Goal: Task Accomplishment & Management: Manage account settings

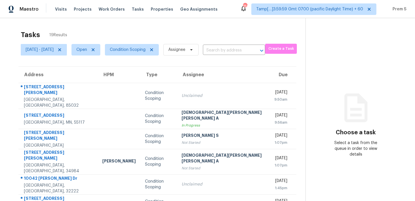
click at [206, 36] on div "Tasks 19 Results" at bounding box center [163, 34] width 285 height 15
click at [146, 52] on span "Condition Scoping" at bounding box center [128, 50] width 36 height 6
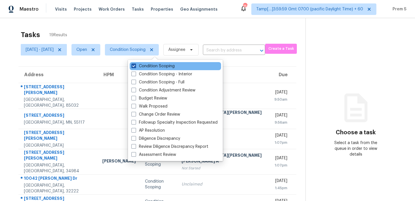
click at [161, 67] on label "Condition Scoping" at bounding box center [152, 66] width 43 height 6
click at [135, 67] on input "Condition Scoping" at bounding box center [133, 65] width 4 height 4
checkbox input "false"
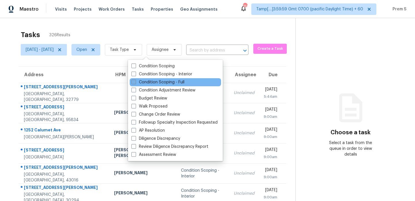
click at [173, 84] on label "Condition Scoping - Full" at bounding box center [157, 83] width 53 height 6
click at [135, 83] on input "Condition Scoping - Full" at bounding box center [133, 82] width 4 height 4
checkbox input "true"
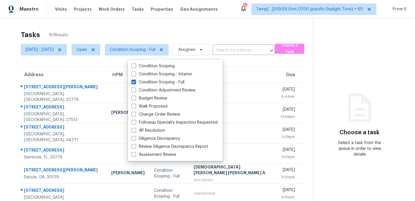
click at [197, 25] on div "Tasks 80 Results Mon, Oct 06 - Mon, Oct 06 Open Condition Scoping - Full Assign…" at bounding box center [207, 159] width 415 height 282
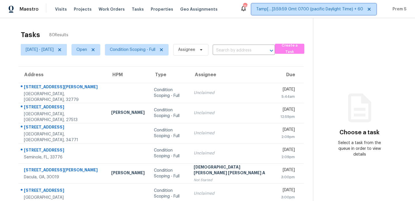
click at [325, 8] on span "Tamp[…]3:59:59 Gmt 0700 (pacific Daylight Time) + 60" at bounding box center [309, 9] width 107 height 6
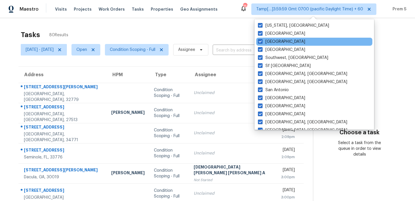
click at [280, 45] on div "Tampa" at bounding box center [314, 42] width 116 height 8
click at [262, 41] on span at bounding box center [260, 41] width 5 height 5
click at [262, 41] on input "Tampa" at bounding box center [260, 41] width 4 height 4
checkbox input "false"
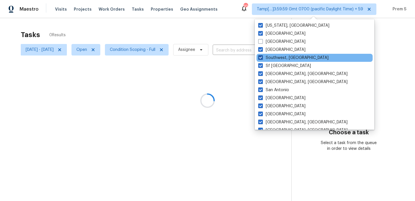
click at [259, 59] on span at bounding box center [260, 57] width 5 height 5
click at [259, 59] on input "Southwest, FL" at bounding box center [260, 57] width 4 height 4
checkbox input "false"
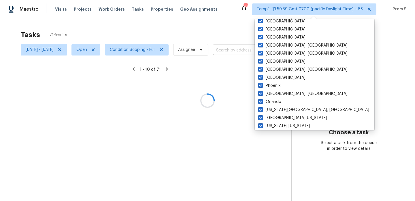
scroll to position [79, 0]
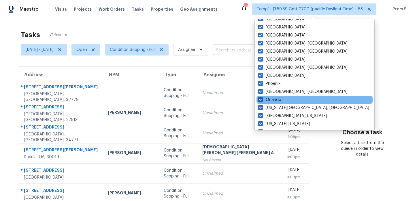
click at [260, 101] on span at bounding box center [260, 99] width 5 height 5
click at [260, 101] on input "Orlando" at bounding box center [260, 99] width 4 height 4
checkbox input "false"
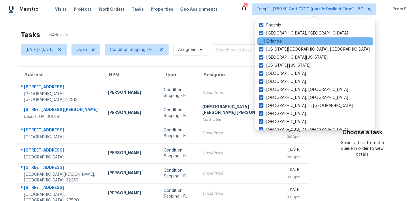
scroll to position [138, 0]
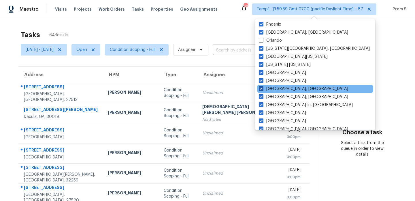
click at [261, 87] on span at bounding box center [261, 88] width 5 height 5
click at [261, 87] on input "Miami, FL" at bounding box center [261, 88] width 4 height 4
checkbox input "false"
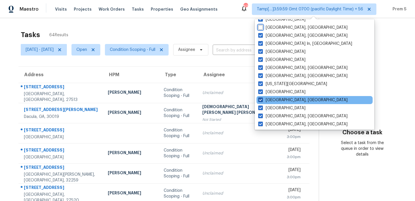
scroll to position [201, 0]
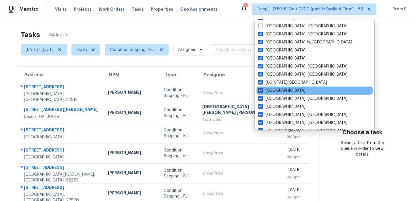
click at [261, 90] on span at bounding box center [260, 90] width 5 height 5
click at [261, 90] on input "Jacksonville" at bounding box center [260, 90] width 4 height 4
checkbox input "false"
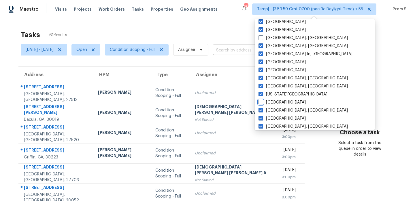
scroll to position [204, 0]
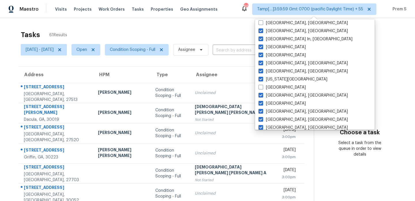
click at [231, 30] on div "Tasks 61 Results" at bounding box center [167, 34] width 293 height 15
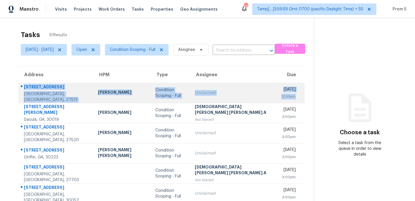
drag, startPoint x: 284, startPoint y: 101, endPoint x: 25, endPoint y: 89, distance: 260.0
click at [25, 89] on tr "202 Beechtree Dr Cary, NC, 27513 Wayne Putnam Condition Scoping - Full Unclaime…" at bounding box center [161, 93] width 286 height 20
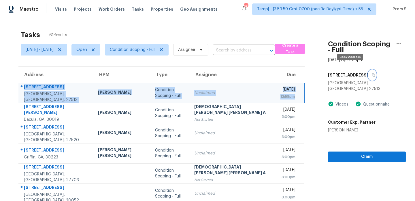
click at [368, 72] on button "button" at bounding box center [372, 75] width 8 height 10
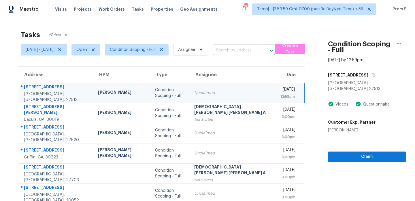
click at [291, 104] on div "Address HPM Type Assignee Due 202 Beechtree Dr Cary, NC, 27513 Wayne Putnam Con…" at bounding box center [161, 176] width 305 height 218
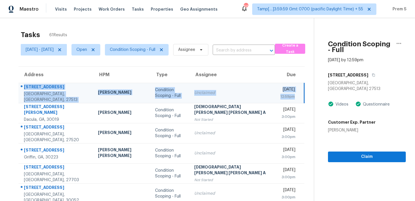
drag, startPoint x: 281, startPoint y: 101, endPoint x: 24, endPoint y: 89, distance: 257.7
click at [24, 89] on tr "202 Beechtree Dr Cary, NC, 27513 Wayne Putnam Condition Scoping - Full Unclaime…" at bounding box center [161, 93] width 286 height 20
copy tr "202 Beechtree Dr Cary, NC, 27513 Wayne Putnam Condition Scoping - Full Unclaime…"
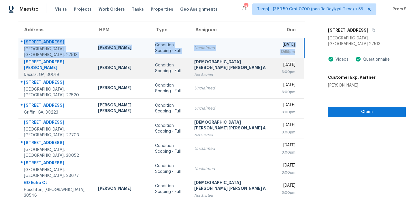
scroll to position [56, 0]
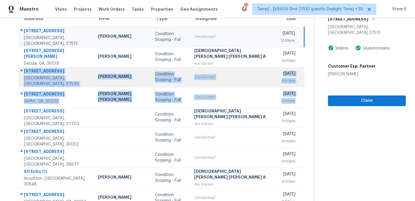
drag, startPoint x: 283, startPoint y: 103, endPoint x: 25, endPoint y: 74, distance: 259.9
click at [25, 74] on tbody "202 Beechtree Dr Cary, NC, 27513 Wayne Putnam Condition Scoping - Full Unclaime…" at bounding box center [161, 128] width 286 height 202
copy tbody "611 Page St Clayton, NC, 27520 Amanda Horton Condition Scoping - Full Unclaimed…"
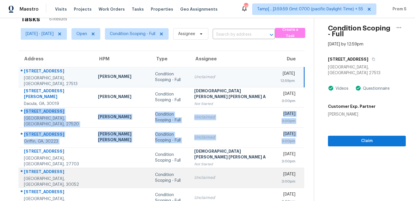
scroll to position [104, 0]
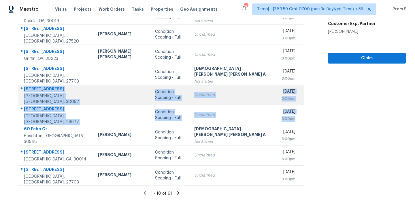
drag, startPoint x: 282, startPoint y: 122, endPoint x: 24, endPoint y: 82, distance: 261.1
click at [24, 82] on tbody "202 Beechtree Dr Cary, NC, 27513 Wayne Putnam Condition Scoping - Full Unclaime…" at bounding box center [161, 85] width 286 height 202
copy tbody "3523 Stonebranch Ln Loganville, GA, 30052 Condition Scoping - Full Unclaimed Mo…"
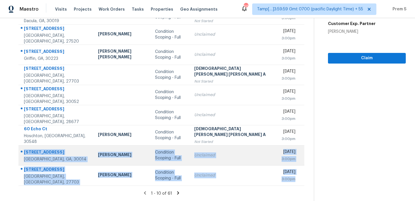
drag, startPoint x: 282, startPoint y: 184, endPoint x: 24, endPoint y: 146, distance: 261.3
click at [24, 146] on tbody "202 Beechtree Dr Cary, NC, 27513 Wayne Putnam Condition Scoping - Full Unclaime…" at bounding box center [161, 85] width 286 height 202
copy tbody "7713 Fawn Cir Covington, GA, 30014 Wesley Brooks Condition Scoping - Full Uncla…"
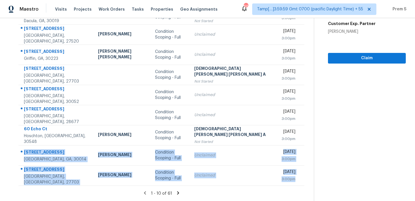
click at [177, 195] on icon at bounding box center [178, 193] width 2 height 3
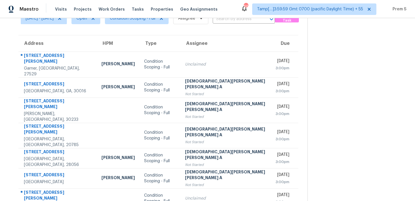
scroll to position [23, 0]
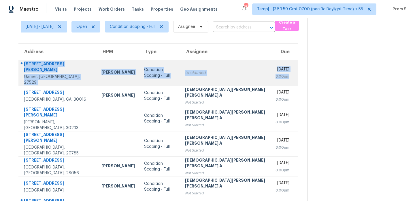
drag, startPoint x: 287, startPoint y: 76, endPoint x: 27, endPoint y: 63, distance: 260.0
click at [27, 63] on tr "1302 Creech Rd Garner, NC, 27529 Amanda Horton Condition Scoping - Full Unclaim…" at bounding box center [158, 73] width 280 height 26
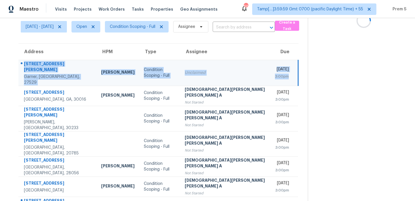
copy tr "1302 Creech Rd Garner, NC, 27529 Amanda Horton Condition Scoping - Full Unclaim…"
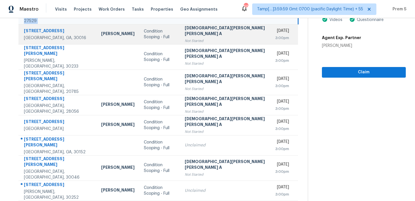
scroll to position [99, 0]
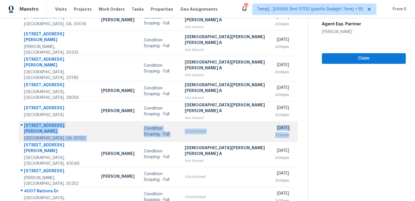
drag, startPoint x: 284, startPoint y: 121, endPoint x: 24, endPoint y: 111, distance: 260.2
click at [24, 122] on tr "4227 Rockpoint Dr NW Kennesaw, GA, 30152 Condition Scoping - Full Unclaimed Mon…" at bounding box center [158, 132] width 280 height 20
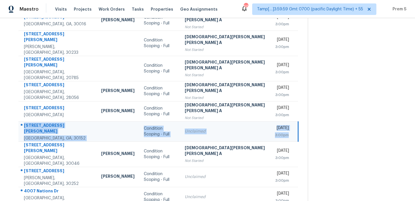
copy tr "4227 Rockpoint Dr NW Kennesaw, GA, 30152 Condition Scoping - Full Unclaimed Mon…"
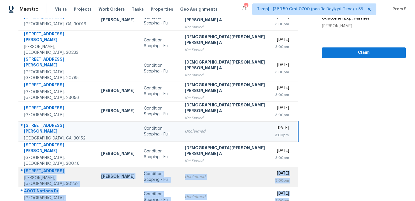
drag, startPoint x: 280, startPoint y: 181, endPoint x: 23, endPoint y: 153, distance: 258.6
click at [23, 153] on tbody "1302 Creech Rd Garner, NC, 27529 Amanda Horton Condition Scoping - Full Unclaim…" at bounding box center [158, 95] width 280 height 223
copy tbody "2007 Jefferson Way McDonough, GA, 30252 Wesley Brooks Condition Scoping - Full …"
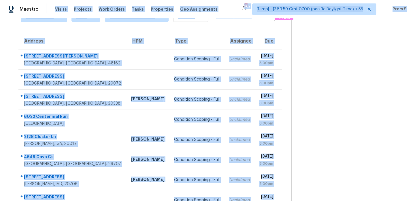
scroll to position [0, 0]
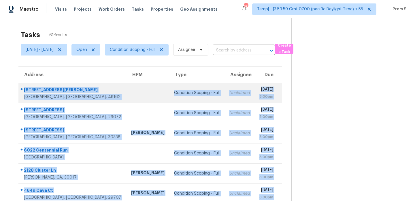
drag, startPoint x: 281, startPoint y: 181, endPoint x: 23, endPoint y: 90, distance: 273.5
click at [23, 90] on tbody "145 Crampton Dr Monroe, MI, 48162 Condition Scoping - Full Unclaimed Mon, Oct 6…" at bounding box center [150, 184] width 264 height 202
copy tbody "145 Crampton Dr Monroe, MI, 48162 Condition Scoping - Full Unclaimed Mon, Oct 6…"
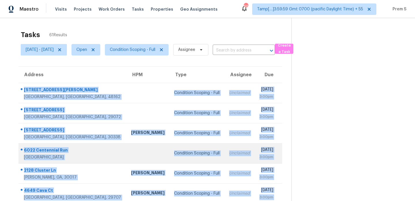
scroll to position [99, 0]
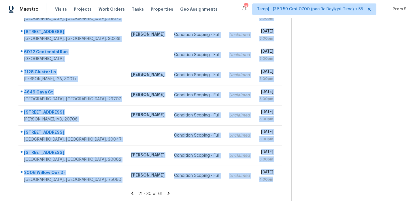
click at [171, 194] on icon at bounding box center [168, 193] width 5 height 5
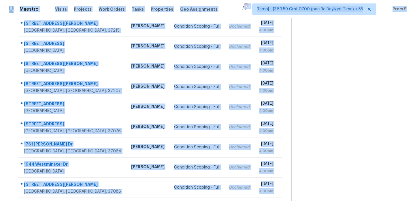
scroll to position [0, 0]
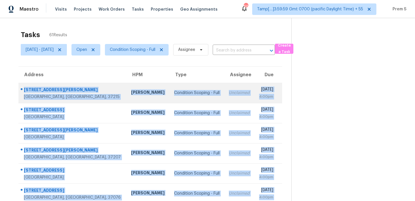
drag, startPoint x: 282, startPoint y: 182, endPoint x: 25, endPoint y: 90, distance: 273.0
click at [25, 90] on tbody "2116 Hobbs Rd Apt J2 Nashville, TN, 37215 Cynthia Upshaw Condition Scoping - Fu…" at bounding box center [150, 184] width 264 height 202
copy tbody "2116 Hobbs Rd Apt J2 Nashville, TN, 37215 Cynthia Upshaw Condition Scoping - Fu…"
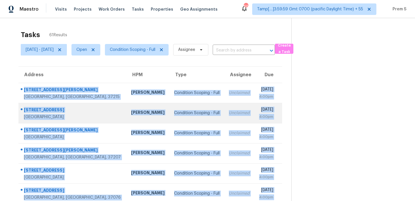
scroll to position [99, 0]
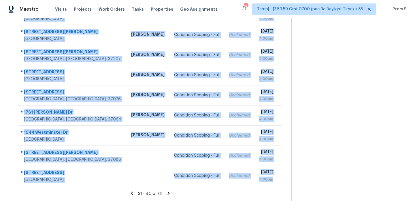
click at [171, 191] on icon at bounding box center [168, 193] width 5 height 5
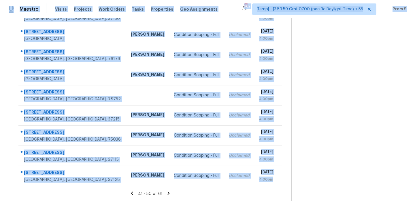
scroll to position [0, 0]
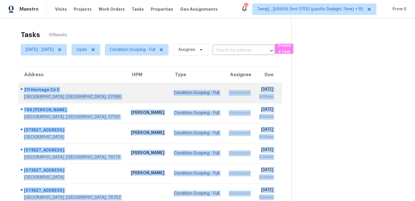
drag, startPoint x: 282, startPoint y: 181, endPoint x: 22, endPoint y: 88, distance: 276.2
click at [22, 88] on tbody "211 Heritage Cir E La Vergne, TN, 37086 Condition Scoping - Full Unclaimed Mon,…" at bounding box center [150, 184] width 264 height 202
copy tbody "211 Heritage Cir E La Vergne, TN, 37086 Condition Scoping - Full Unclaimed Mon,…"
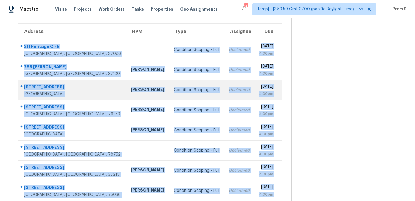
scroll to position [99, 0]
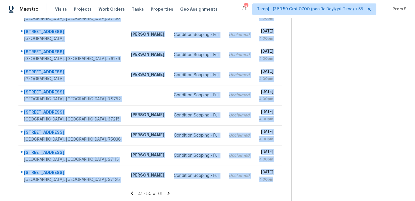
click at [171, 195] on icon at bounding box center [168, 193] width 5 height 5
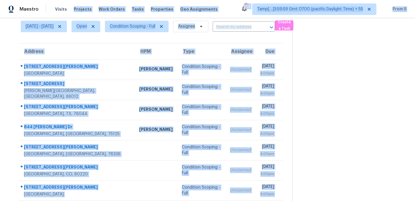
scroll to position [4, 0]
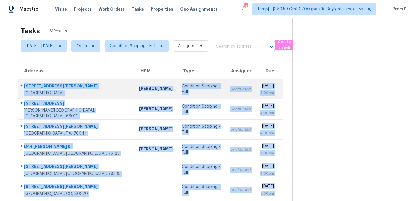
drag, startPoint x: 281, startPoint y: 184, endPoint x: 19, endPoint y: 88, distance: 278.7
click at [19, 88] on tbody "1637 Spanish Moss Way Savannah, TX, 76227 Alicia Anices Condition Scoping - Ful…" at bounding box center [150, 180] width 265 height 202
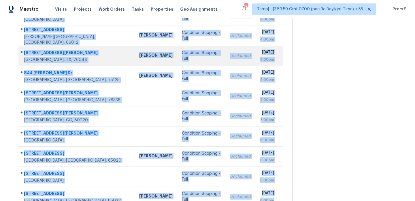
scroll to position [99, 0]
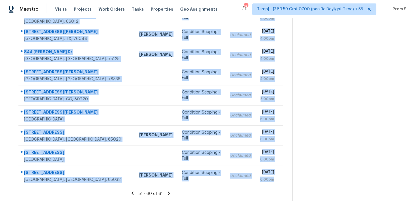
click at [170, 194] on icon at bounding box center [169, 193] width 2 height 3
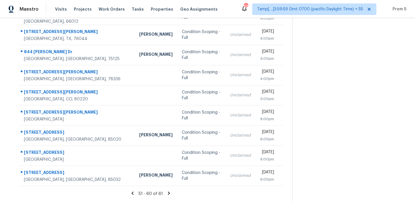
scroll to position [18, 0]
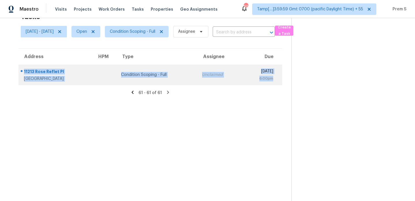
drag, startPoint x: 284, startPoint y: 80, endPoint x: 25, endPoint y: 68, distance: 258.8
click at [25, 68] on tr "11213 Rose Reflet Pl Las Vegas, NV, 89144 Condition Scoping - Full Unclaimed Mo…" at bounding box center [150, 75] width 264 height 20
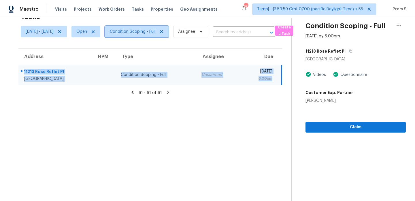
click at [151, 31] on span "Condition Scoping - Full" at bounding box center [133, 32] width 46 height 6
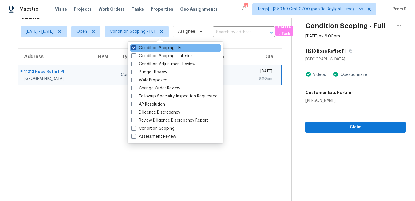
click at [156, 48] on label "Condition Scoping - Full" at bounding box center [157, 48] width 53 height 6
click at [135, 48] on input "Condition Scoping - Full" at bounding box center [133, 47] width 4 height 4
checkbox input "false"
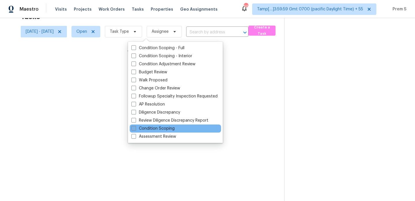
click at [169, 131] on label "Condition Scoping" at bounding box center [152, 129] width 43 height 6
click at [135, 130] on input "Condition Scoping" at bounding box center [133, 128] width 4 height 4
checkbox input "true"
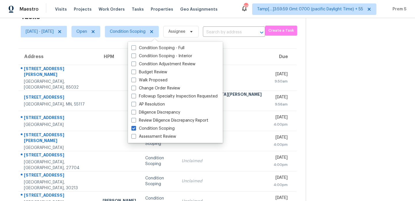
click at [269, 58] on th "Due" at bounding box center [283, 57] width 28 height 16
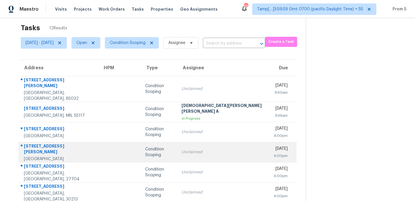
scroll to position [7, 0]
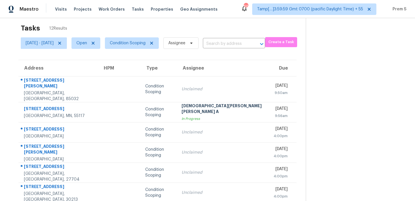
click at [217, 67] on th "Assignee" at bounding box center [223, 68] width 92 height 16
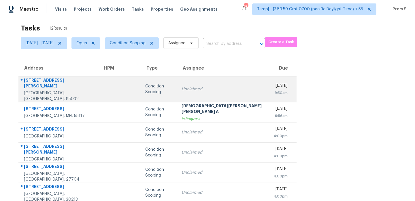
click at [219, 82] on td "Unclaimed" at bounding box center [223, 89] width 92 height 26
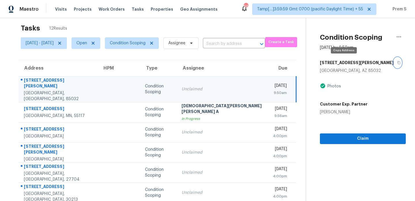
click at [397, 62] on icon "button" at bounding box center [398, 62] width 3 height 3
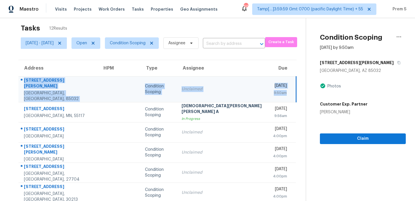
drag, startPoint x: 279, startPoint y: 90, endPoint x: 24, endPoint y: 81, distance: 255.8
click at [24, 81] on tr "2437 E Tracy Ln Unit 4 Phoenix, AZ, 85032 Condition Scoping Unclaimed Mon, Oct …" at bounding box center [157, 89] width 278 height 26
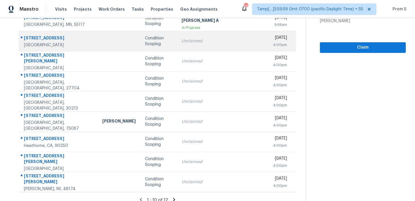
scroll to position [99, 0]
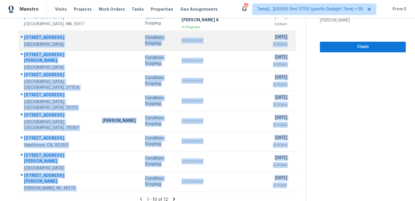
drag, startPoint x: 278, startPoint y: 179, endPoint x: 22, endPoint y: 31, distance: 295.6
click at [22, 31] on tbody "2437 E Tracy Ln Unit 4 Phoenix, AZ, 85032 Condition Scoping Unclaimed Mon, Oct …" at bounding box center [157, 88] width 278 height 208
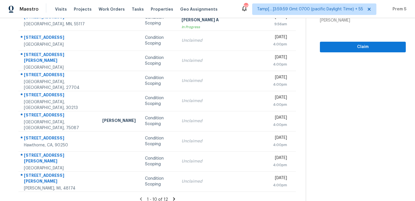
click at [172, 197] on icon at bounding box center [174, 199] width 5 height 5
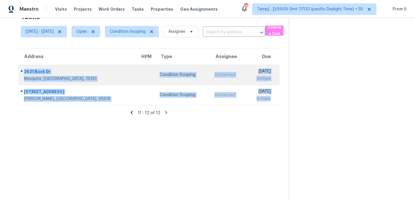
drag, startPoint x: 280, startPoint y: 100, endPoint x: 25, endPoint y: 72, distance: 257.2
click at [25, 72] on tbody "2621 Buck Dr Mesquite, TX, 75181 Condition Scoping Unclaimed Mon, Oct 6th 2025 …" at bounding box center [148, 85] width 261 height 40
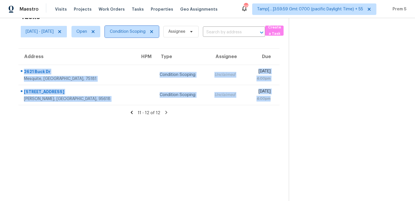
click at [146, 30] on span "Condition Scoping" at bounding box center [128, 32] width 36 height 6
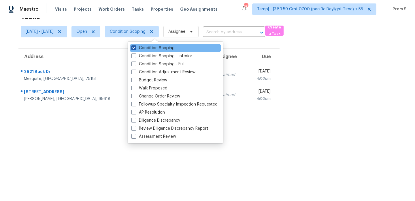
click at [153, 48] on label "Condition Scoping" at bounding box center [152, 48] width 43 height 6
click at [135, 48] on input "Condition Scoping" at bounding box center [133, 47] width 4 height 4
checkbox input "false"
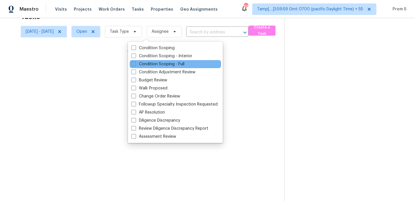
click at [153, 64] on label "Condition Scoping - Full" at bounding box center [157, 64] width 53 height 6
click at [135, 64] on input "Condition Scoping - Full" at bounding box center [133, 63] width 4 height 4
checkbox input "true"
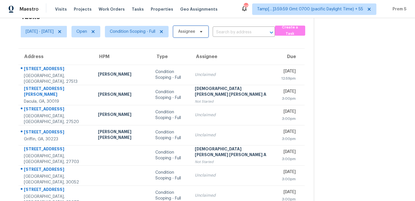
click at [204, 33] on span at bounding box center [200, 31] width 6 height 5
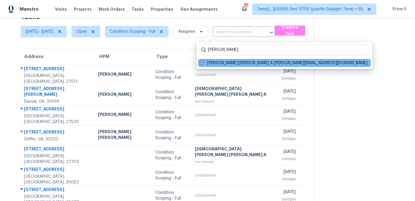
type input "mohamed Azeem"
click at [214, 64] on label "Mohamed Azeem Mohsin A mohamedazeem.mohsina@opendoor.com" at bounding box center [284, 63] width 168 height 6
click at [204, 64] on input "Mohamed Azeem Mohsin A mohamedazeem.mohsina@opendoor.com" at bounding box center [202, 62] width 4 height 4
checkbox input "true"
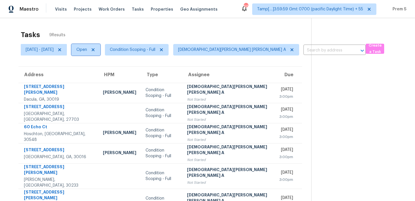
click at [87, 52] on span "Open" at bounding box center [81, 50] width 11 height 6
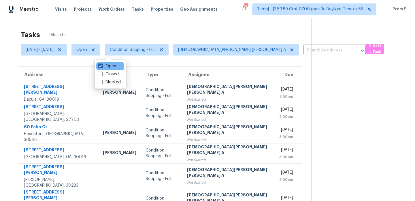
click at [104, 65] on label "Open" at bounding box center [107, 66] width 18 height 6
click at [102, 65] on input "Open" at bounding box center [100, 65] width 4 height 4
checkbox input "false"
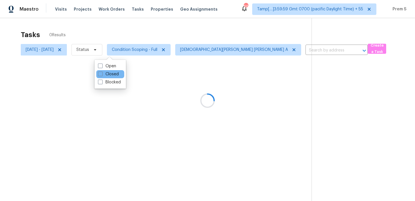
click at [107, 77] on div "Closed" at bounding box center [110, 74] width 28 height 8
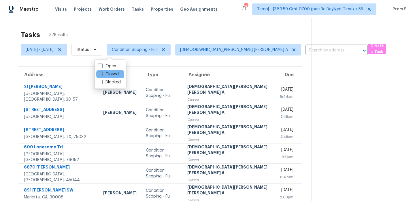
click at [111, 75] on label "Closed" at bounding box center [108, 74] width 21 height 6
click at [102, 75] on input "Closed" at bounding box center [100, 73] width 4 height 4
click at [111, 77] on label "Closed" at bounding box center [108, 74] width 21 height 6
click at [102, 75] on input "Closed" at bounding box center [100, 73] width 4 height 4
checkbox input "false"
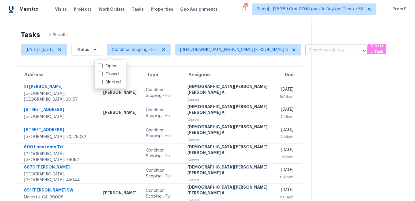
click at [185, 27] on div "Tasks 37 Results Mon, Oct 06 - Mon, Oct 06 Status Condition Scoping - Full Moha…" at bounding box center [207, 164] width 415 height 293
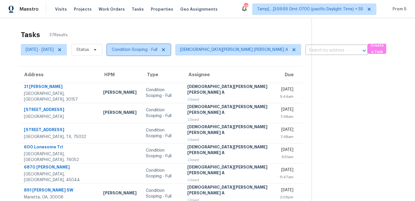
click at [157, 52] on span "Condition Scoping - Full" at bounding box center [135, 50] width 46 height 6
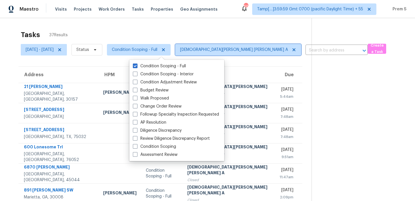
click at [293, 50] on icon at bounding box center [294, 49] width 3 height 3
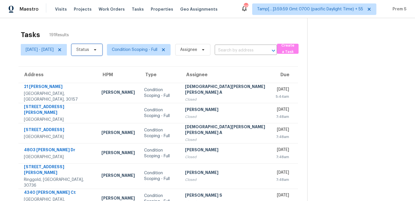
click at [89, 50] on span "Status" at bounding box center [82, 50] width 13 height 6
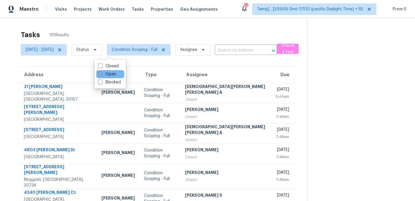
click at [111, 75] on label "Open" at bounding box center [107, 74] width 18 height 6
click at [102, 75] on input "Open" at bounding box center [100, 73] width 4 height 4
checkbox input "true"
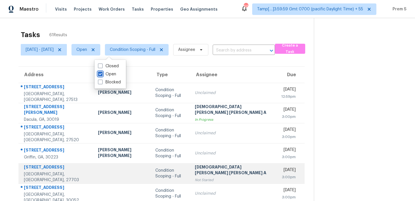
scroll to position [104, 0]
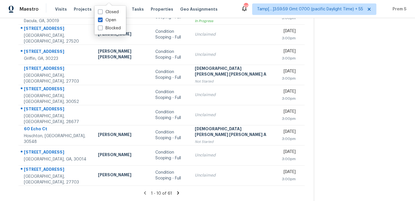
click at [177, 193] on icon at bounding box center [178, 193] width 2 height 3
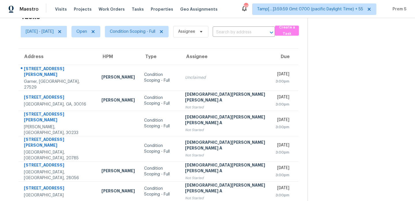
scroll to position [99, 0]
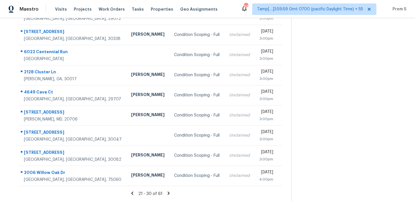
click at [169, 193] on icon at bounding box center [168, 193] width 2 height 3
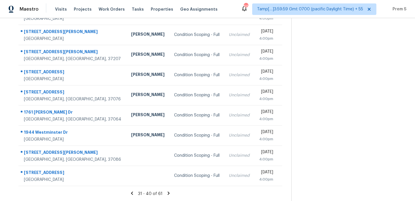
click at [170, 193] on icon at bounding box center [169, 193] width 2 height 3
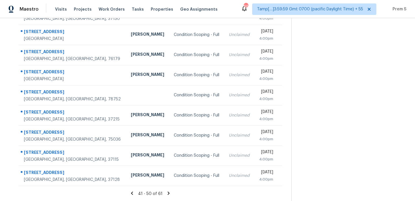
click at [170, 193] on icon at bounding box center [169, 193] width 2 height 3
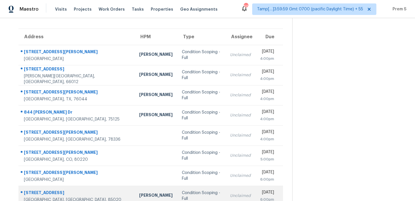
scroll to position [38, 0]
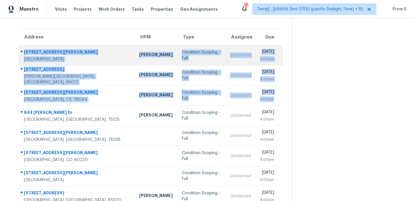
drag, startPoint x: 284, startPoint y: 100, endPoint x: 24, endPoint y: 52, distance: 264.5
click at [24, 52] on tbody "1637 Spanish Moss Way Savannah, TX, 76227 Alicia Anices Condition Scoping - Ful…" at bounding box center [150, 146] width 265 height 202
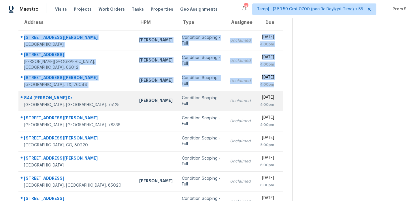
scroll to position [66, 0]
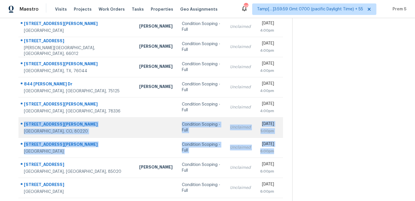
drag, startPoint x: 281, startPoint y: 153, endPoint x: 24, endPoint y: 124, distance: 258.5
click at [24, 124] on tbody "1637 Spanish Moss Way Savannah, TX, 76227 Alicia Anices Condition Scoping - Ful…" at bounding box center [150, 118] width 265 height 202
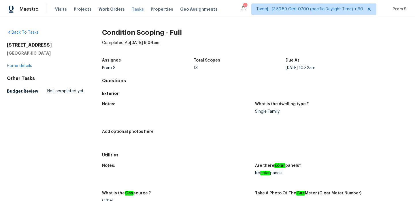
click at [132, 9] on span "Tasks" at bounding box center [138, 9] width 12 height 4
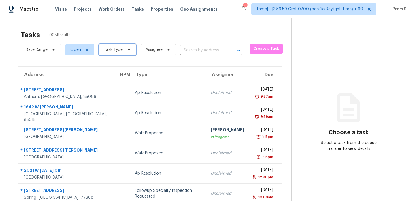
click at [122, 49] on span "Task Type" at bounding box center [117, 50] width 37 height 12
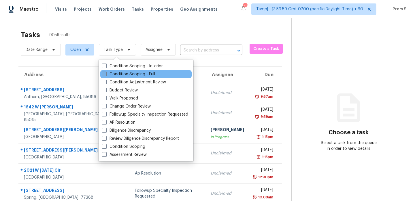
click at [123, 74] on label "Condition Scoping - Full" at bounding box center [128, 74] width 53 height 6
click at [106, 74] on input "Condition Scoping - Full" at bounding box center [104, 73] width 4 height 4
checkbox input "true"
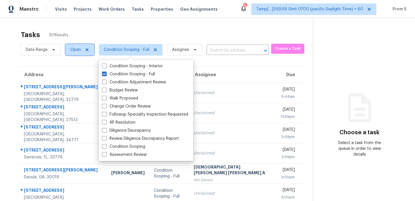
click at [77, 53] on span "Open" at bounding box center [79, 50] width 29 height 12
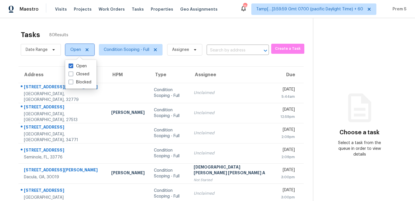
click at [77, 53] on span "Open" at bounding box center [79, 50] width 29 height 12
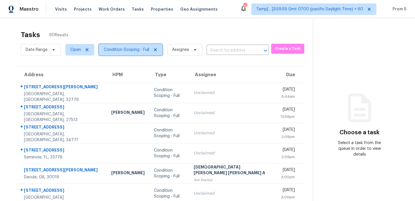
click at [108, 49] on span "Condition Scoping - Full" at bounding box center [127, 50] width 46 height 6
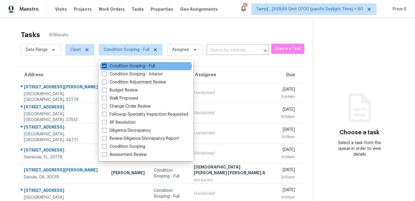
click at [124, 65] on label "Condition Scoping - Full" at bounding box center [128, 66] width 53 height 6
click at [106, 65] on input "Condition Scoping - Full" at bounding box center [104, 65] width 4 height 4
checkbox input "false"
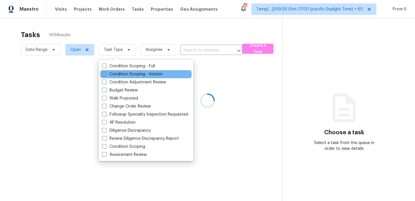
click at [118, 77] on label "Condition Scoping - Interior" at bounding box center [132, 74] width 61 height 6
click at [106, 75] on input "Condition Scoping - Interior" at bounding box center [104, 73] width 4 height 4
checkbox input "true"
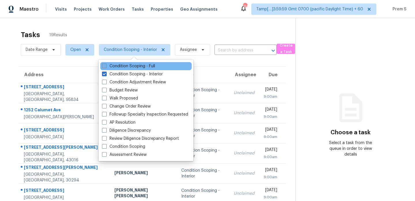
click at [145, 67] on label "Condition Scoping - Full" at bounding box center [128, 66] width 53 height 6
click at [106, 67] on input "Condition Scoping - Full" at bounding box center [104, 65] width 4 height 4
checkbox input "true"
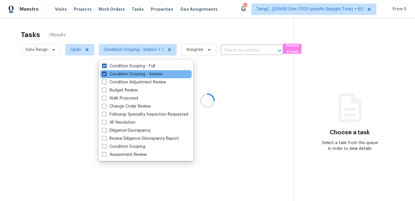
click at [141, 72] on label "Condition Scoping - Interior" at bounding box center [132, 74] width 61 height 6
click at [106, 72] on input "Condition Scoping - Interior" at bounding box center [104, 73] width 4 height 4
checkbox input "false"
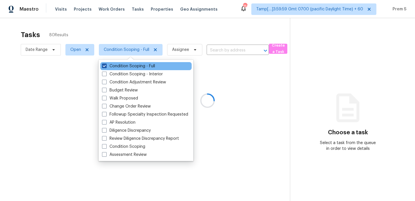
click at [145, 65] on label "Condition Scoping - Full" at bounding box center [128, 66] width 53 height 6
click at [106, 65] on input "Condition Scoping - Full" at bounding box center [104, 65] width 4 height 4
checkbox input "false"
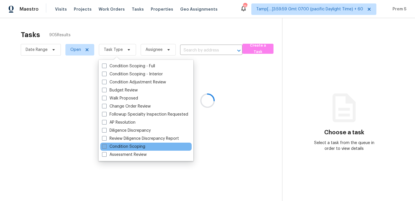
click at [122, 149] on label "Condition Scoping" at bounding box center [123, 147] width 43 height 6
click at [106, 148] on input "Condition Scoping" at bounding box center [104, 146] width 4 height 4
checkbox input "true"
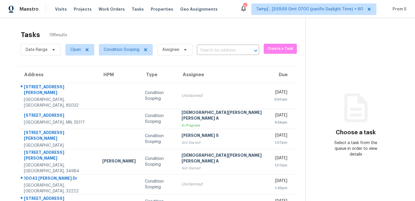
click at [206, 39] on div "Tasks 19 Results" at bounding box center [163, 34] width 285 height 15
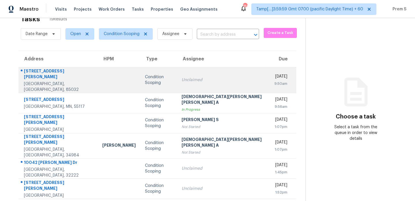
scroll to position [16, 0]
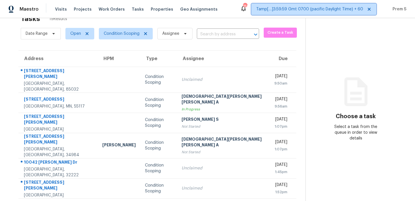
click at [304, 12] on span "Tamp[…]3:59:59 Gmt 0700 (pacific Daylight Time) + 60" at bounding box center [313, 9] width 125 height 12
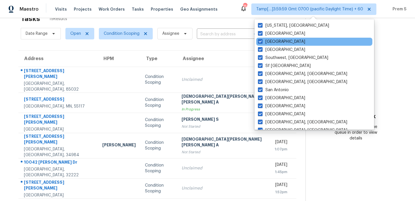
click at [281, 44] on div "Tampa" at bounding box center [314, 42] width 116 height 8
click at [264, 42] on label "Tampa" at bounding box center [281, 42] width 47 height 6
click at [262, 42] on input "Tampa" at bounding box center [260, 41] width 4 height 4
checkbox input "false"
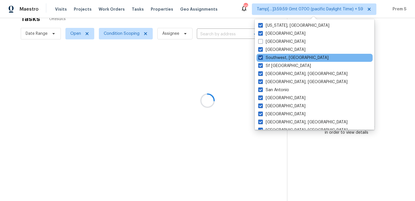
click at [262, 58] on span at bounding box center [260, 57] width 5 height 5
click at [262, 58] on input "Southwest, FL" at bounding box center [260, 57] width 4 height 4
checkbox input "false"
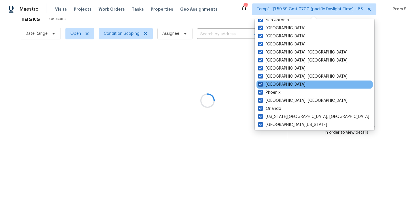
scroll to position [75, 0]
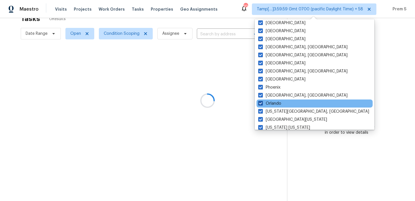
click at [263, 104] on label "Orlando" at bounding box center [269, 104] width 23 height 6
click at [262, 104] on input "Orlando" at bounding box center [260, 103] width 4 height 4
checkbox input "false"
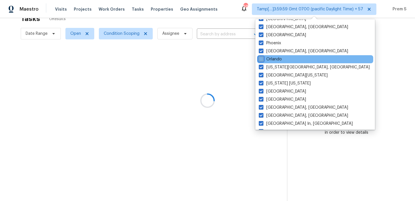
scroll to position [122, 0]
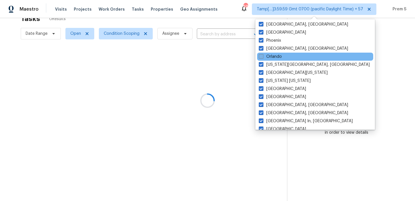
click at [263, 104] on span at bounding box center [261, 105] width 5 height 5
click at [263, 104] on input "Miami, FL" at bounding box center [261, 104] width 4 height 4
checkbox input "false"
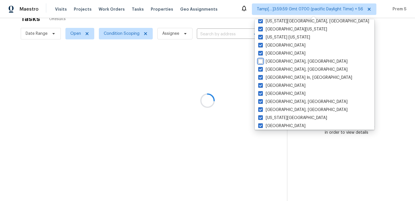
scroll to position [173, 0]
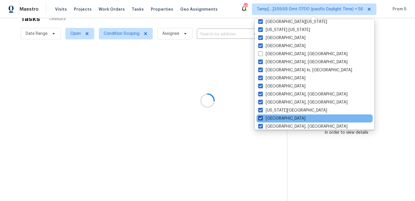
click at [261, 119] on span at bounding box center [260, 118] width 5 height 5
click at [261, 119] on input "Jacksonville" at bounding box center [260, 118] width 4 height 4
checkbox input "false"
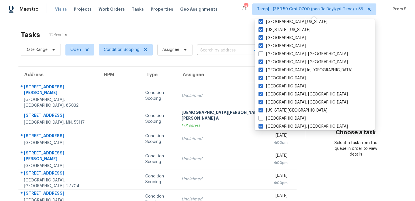
click at [59, 10] on span "Visits" at bounding box center [61, 9] width 12 height 6
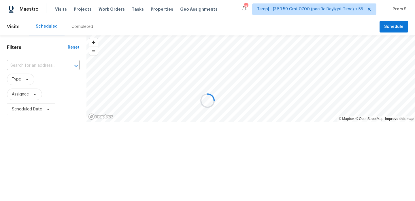
click at [75, 26] on div at bounding box center [207, 100] width 415 height 201
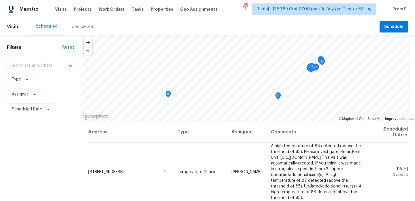
click at [75, 26] on div "Completed" at bounding box center [82, 27] width 22 height 6
